Goal: Task Accomplishment & Management: Complete application form

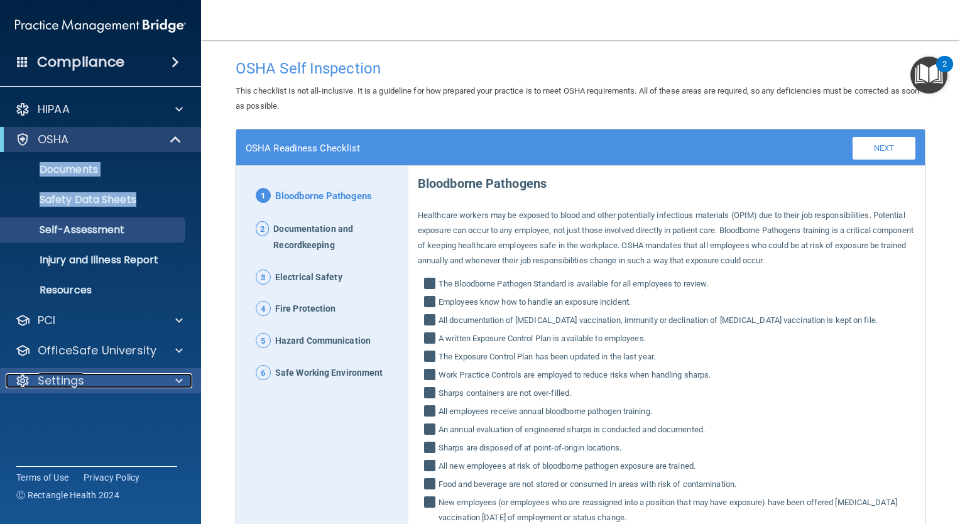
click at [183, 378] on div at bounding box center [176, 380] width 31 height 15
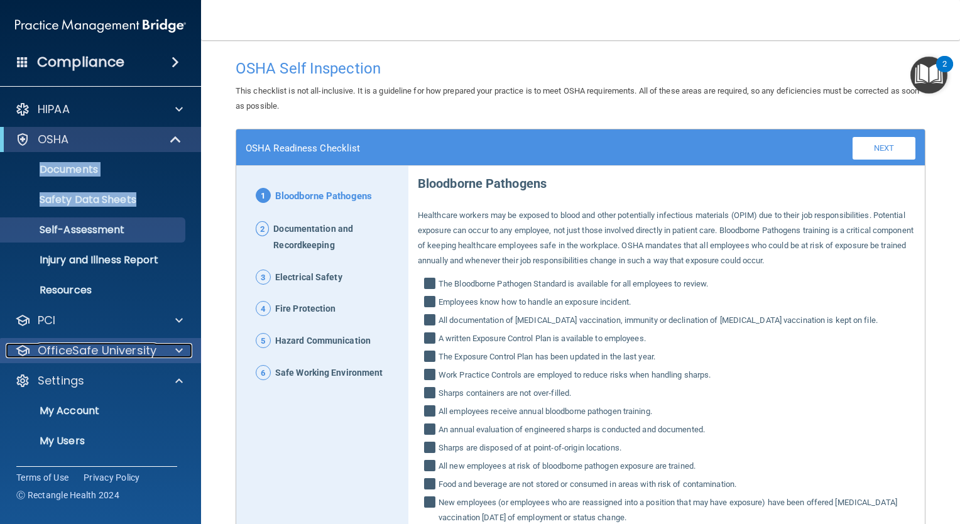
click at [175, 347] on span at bounding box center [179, 350] width 8 height 15
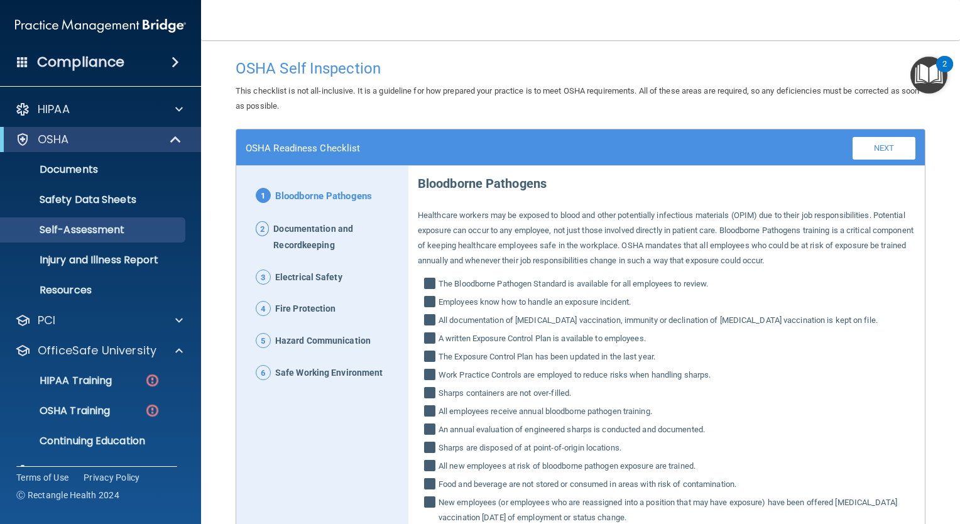
click at [22, 62] on span at bounding box center [22, 61] width 11 height 11
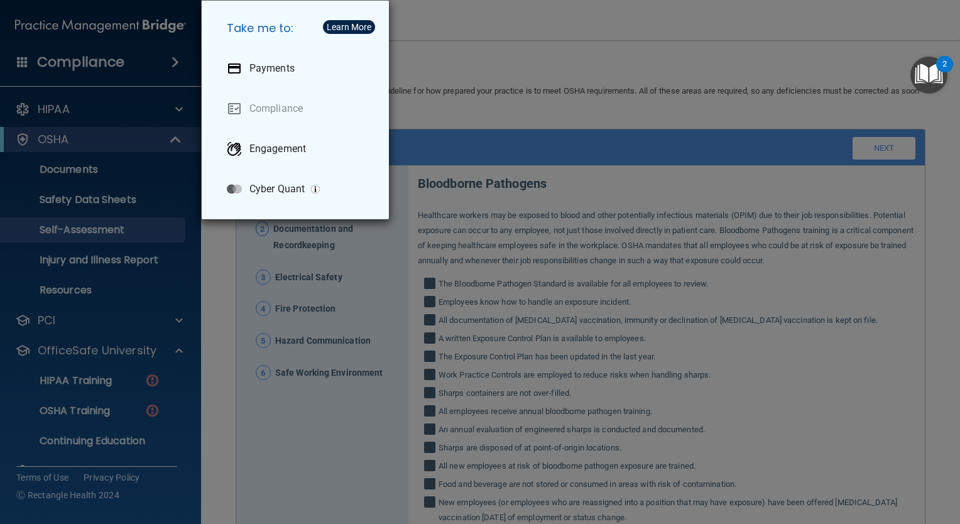
click at [177, 68] on div "Take me to: Payments Compliance Engagement Cyber Quant" at bounding box center [480, 262] width 960 height 524
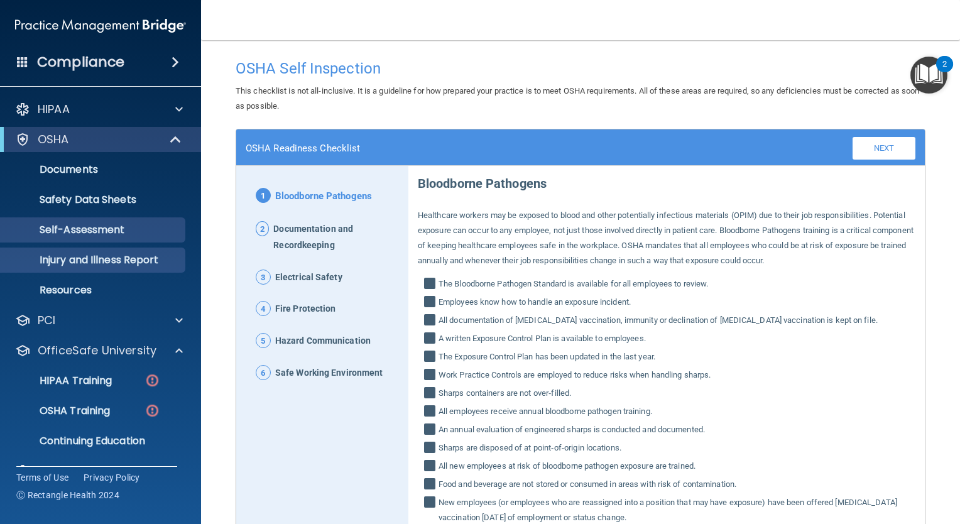
scroll to position [148, 0]
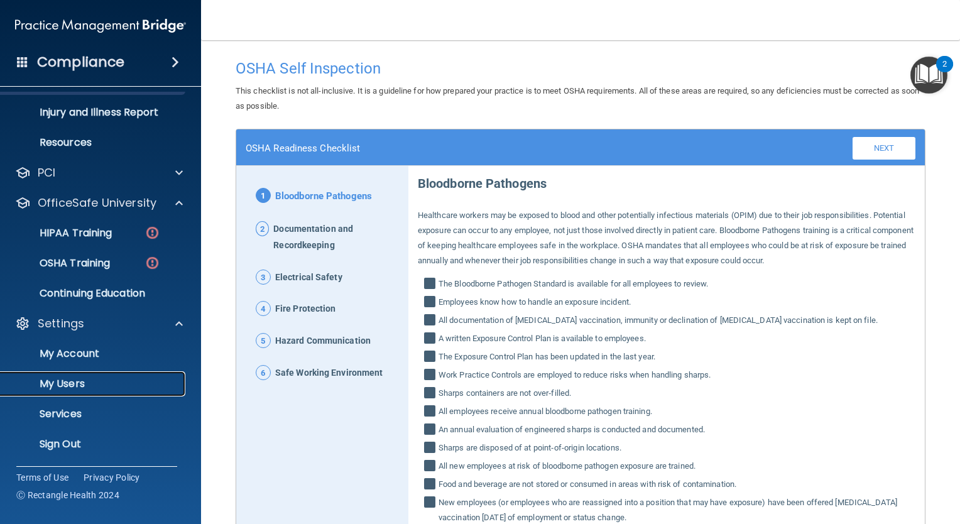
click at [87, 393] on link "My Users" at bounding box center [86, 383] width 198 height 25
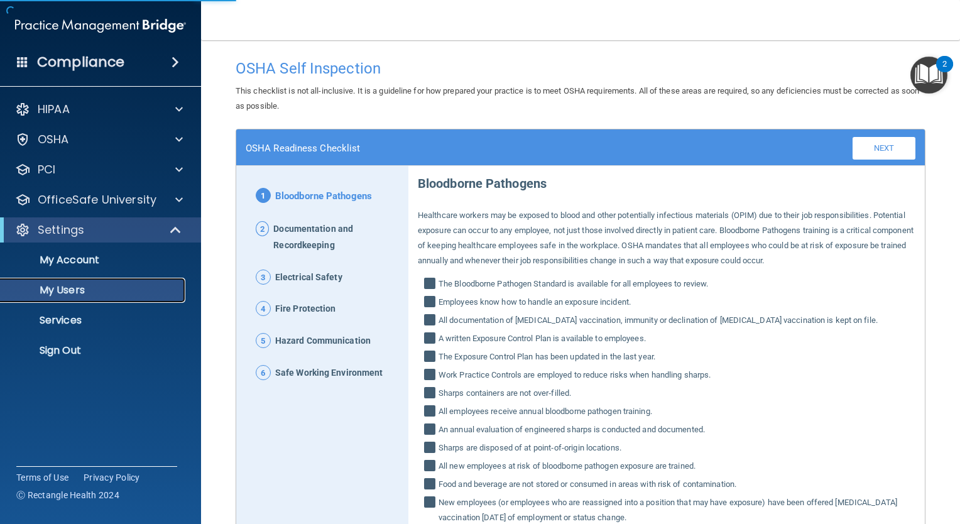
select select "20"
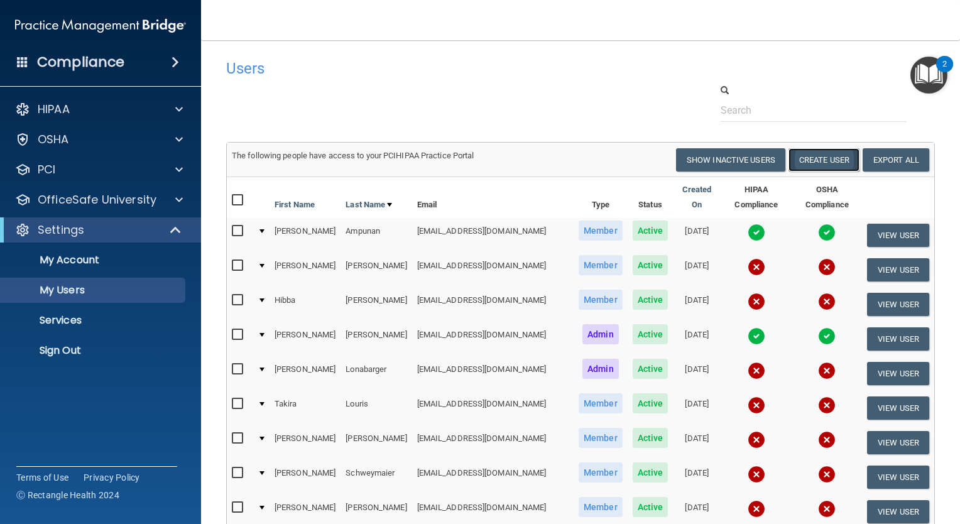
click at [818, 165] on button "Create User" at bounding box center [823, 159] width 71 height 23
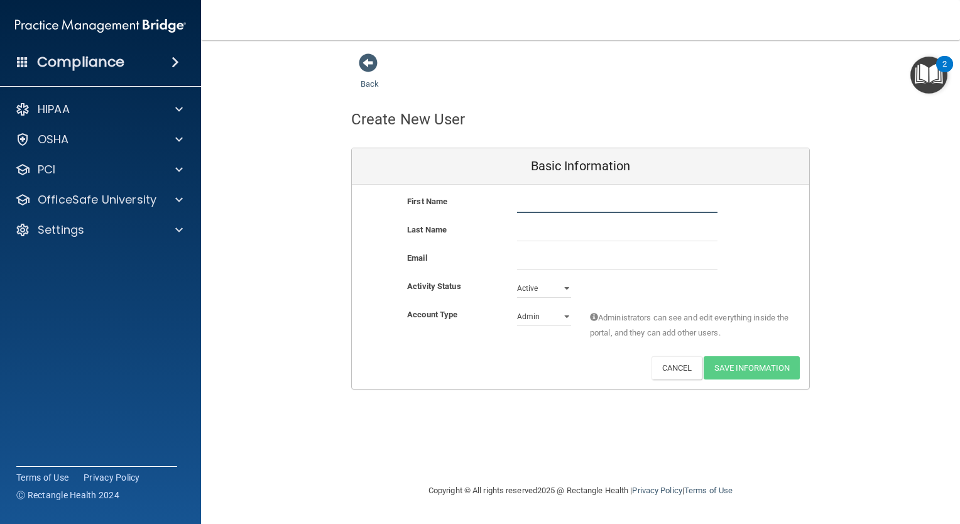
click at [577, 199] on input "text" at bounding box center [617, 203] width 200 height 19
click at [577, 200] on input "text" at bounding box center [617, 203] width 200 height 19
type input "[PERSON_NAME]"
click at [530, 227] on input "text" at bounding box center [617, 231] width 200 height 19
click at [518, 230] on input "P" at bounding box center [617, 231] width 200 height 19
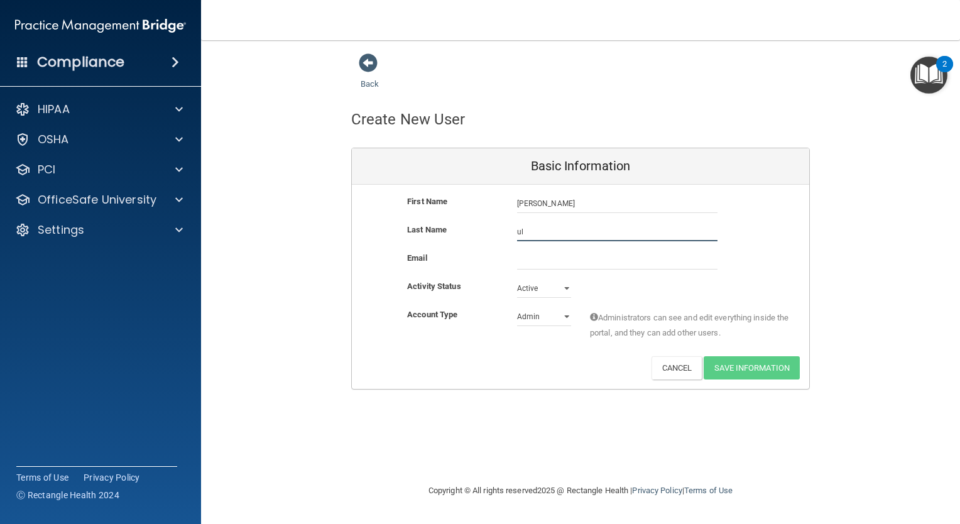
type input "u"
click at [553, 234] on input "P" at bounding box center [617, 231] width 200 height 19
click at [553, 234] on input "u" at bounding box center [617, 231] width 200 height 19
type input "u"
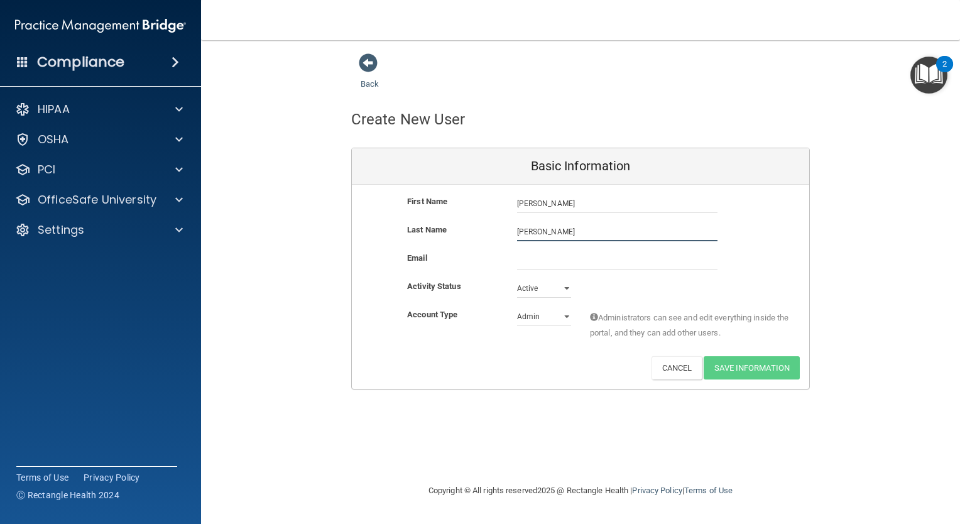
type input "[PERSON_NAME]"
click at [547, 263] on input "email" at bounding box center [617, 260] width 200 height 19
click at [511, 313] on div "Admin Member" at bounding box center [544, 316] width 73 height 19
click at [569, 318] on select "Admin Member" at bounding box center [544, 316] width 54 height 19
select select "practice_member"
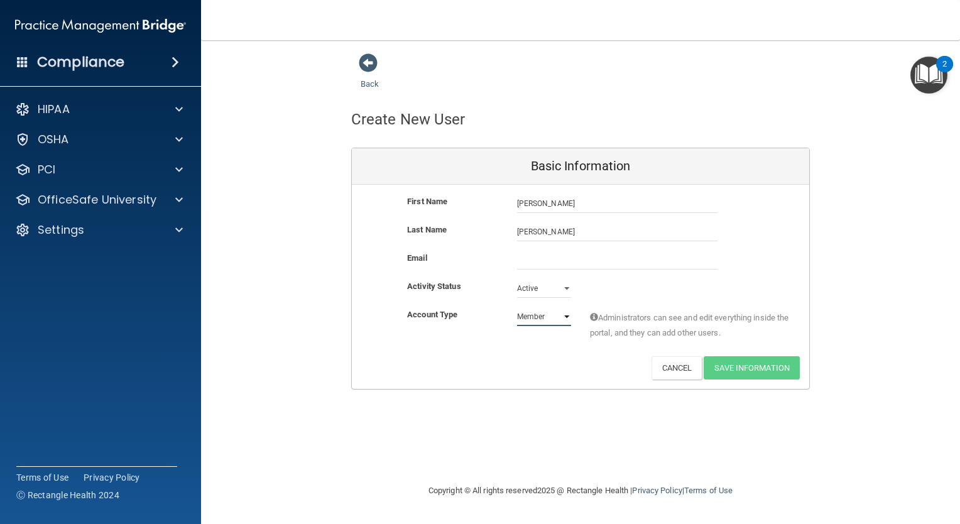
click at [517, 307] on select "Admin Member" at bounding box center [544, 316] width 54 height 19
click at [535, 262] on input "email" at bounding box center [617, 260] width 200 height 19
